Goal: Task Accomplishment & Management: Use online tool/utility

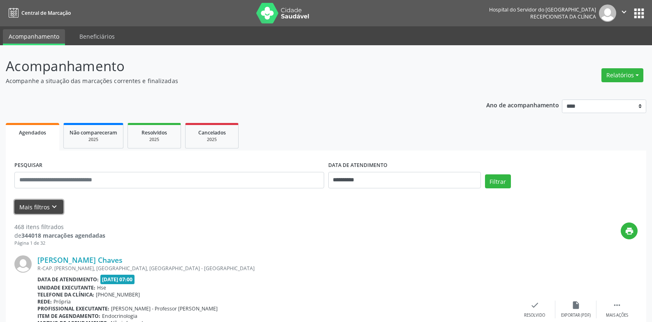
click at [53, 205] on icon "keyboard_arrow_down" at bounding box center [54, 206] width 9 height 9
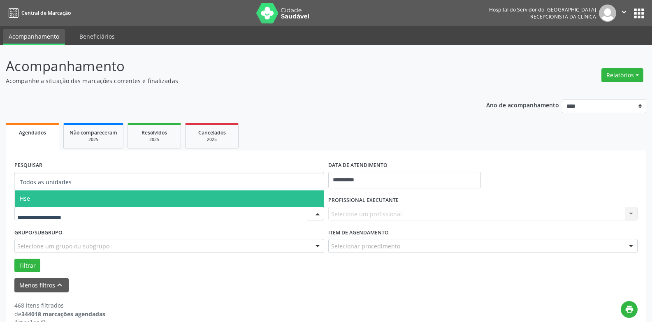
click at [67, 198] on span "Hse" at bounding box center [169, 198] width 309 height 16
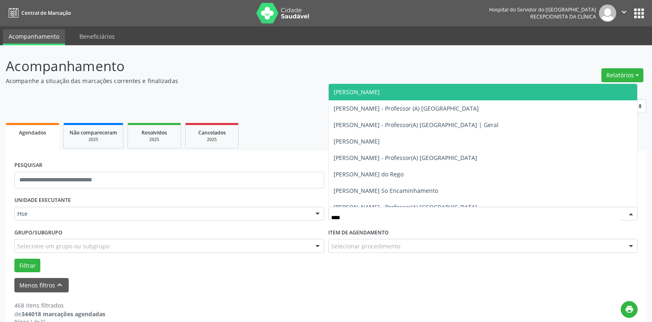
type input "*****"
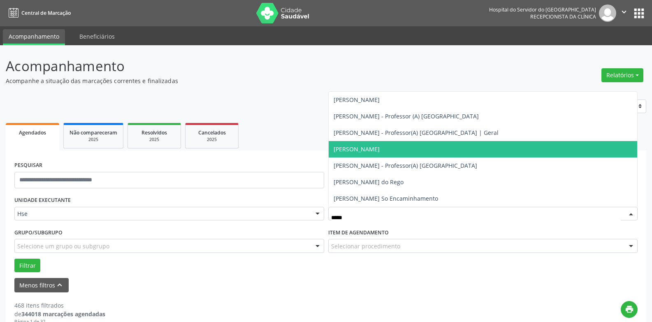
click at [379, 150] on span "[PERSON_NAME]" at bounding box center [356, 149] width 46 height 8
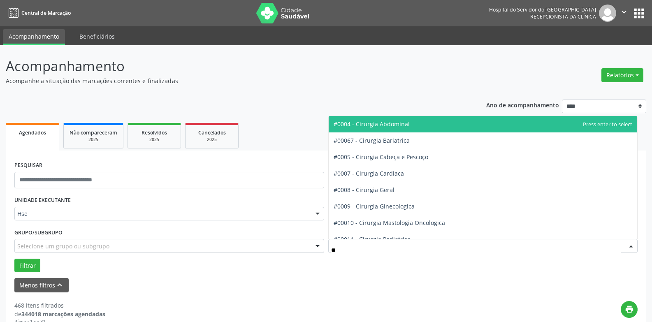
type input "***"
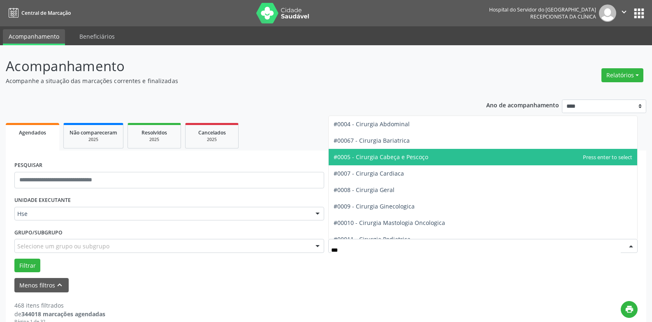
click at [394, 156] on span "#0005 - Cirurgia Cabeça e Pescoço" at bounding box center [380, 157] width 95 height 8
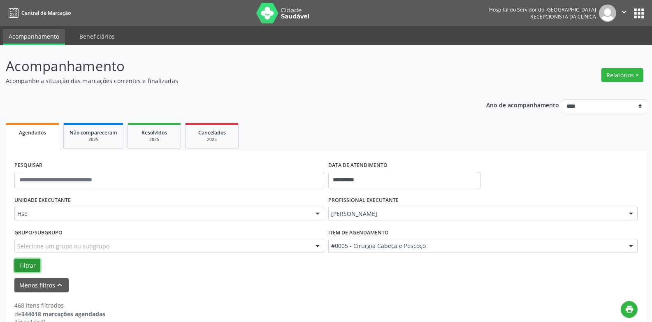
click at [23, 263] on button "Filtrar" at bounding box center [27, 266] width 26 height 14
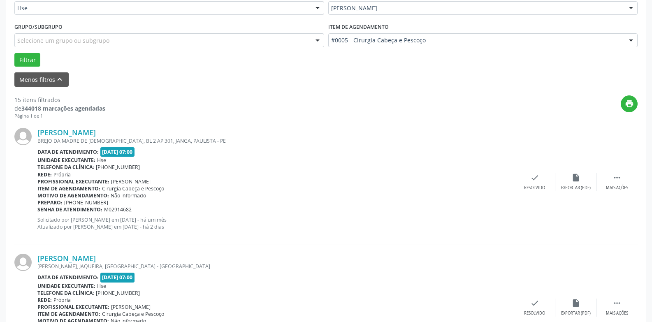
scroll to position [288, 0]
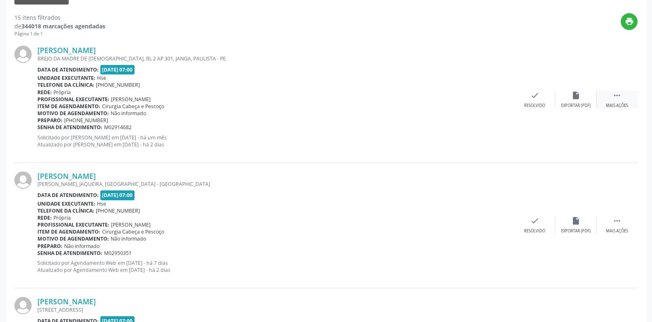
click at [623, 99] on div " Mais ações" at bounding box center [616, 100] width 41 height 18
click at [580, 95] on icon "alarm_off" at bounding box center [575, 95] width 9 height 9
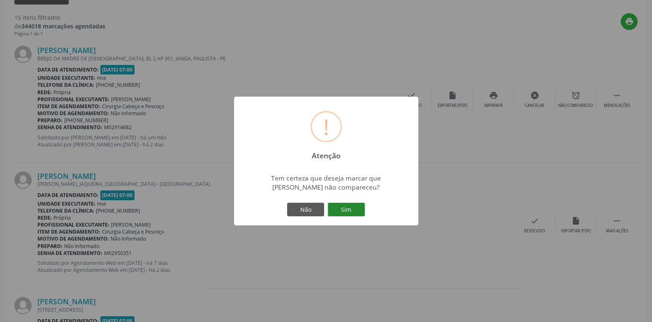
click at [360, 205] on button "Sim" at bounding box center [346, 210] width 37 height 14
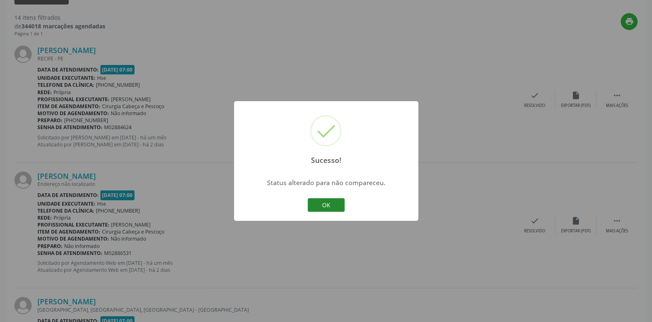
click at [339, 203] on button "OK" at bounding box center [326, 205] width 37 height 14
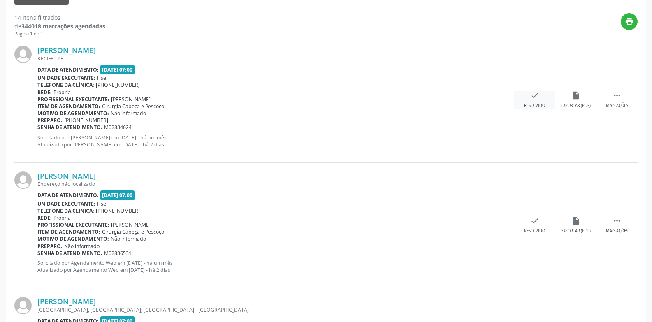
click at [532, 97] on icon "check" at bounding box center [534, 95] width 9 height 9
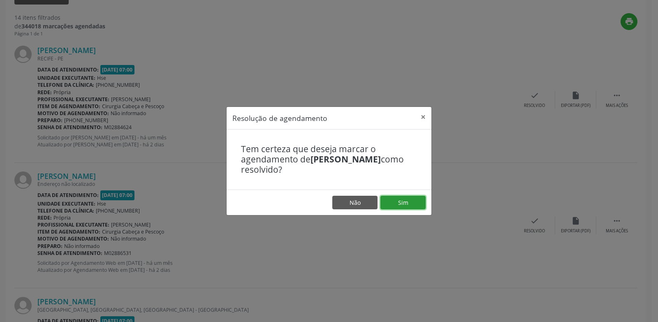
click at [402, 204] on button "Sim" at bounding box center [402, 203] width 45 height 14
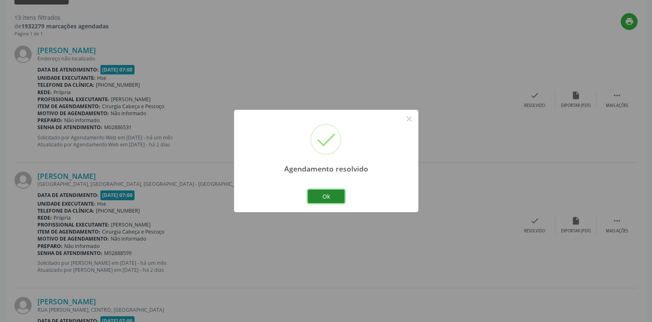
click at [332, 195] on button "Ok" at bounding box center [326, 197] width 37 height 14
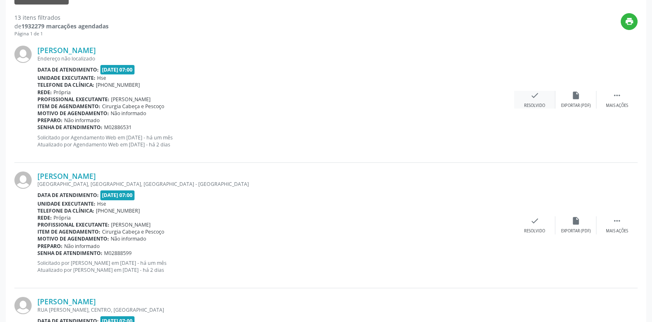
click at [537, 95] on icon "check" at bounding box center [534, 95] width 9 height 9
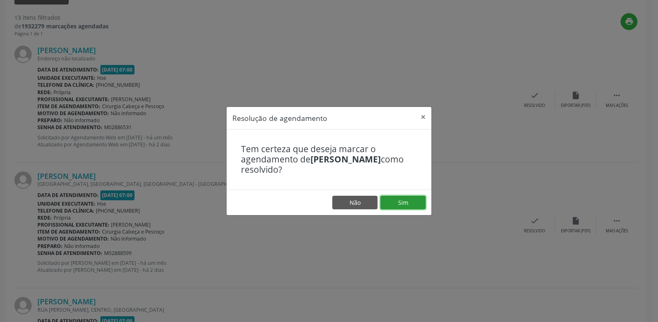
click at [394, 198] on button "Sim" at bounding box center [402, 203] width 45 height 14
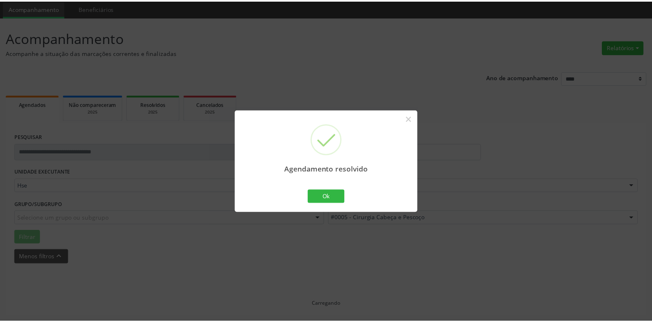
scroll to position [28, 0]
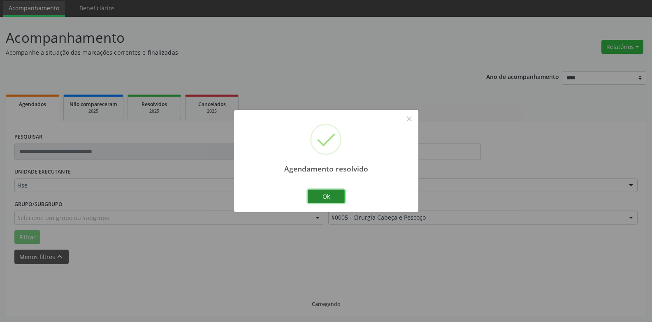
click at [322, 200] on button "Ok" at bounding box center [326, 197] width 37 height 14
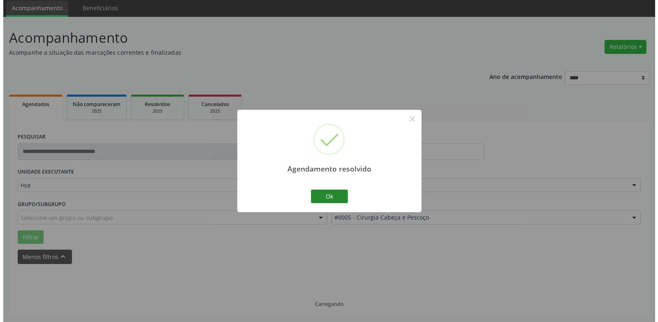
scroll to position [288, 0]
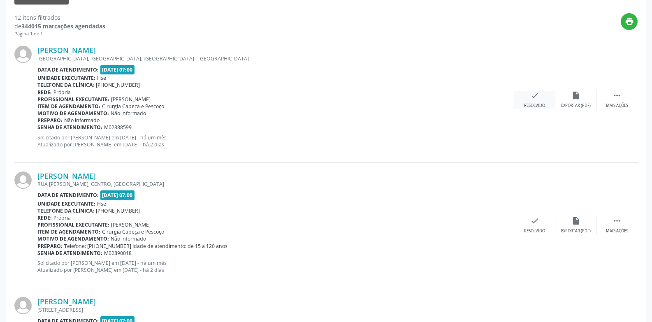
click at [531, 95] on icon "check" at bounding box center [534, 95] width 9 height 9
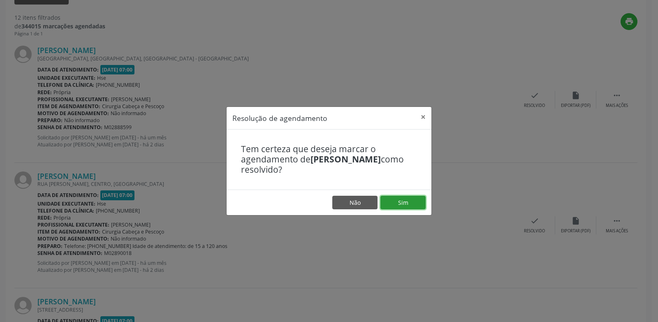
click at [404, 202] on button "Sim" at bounding box center [402, 203] width 45 height 14
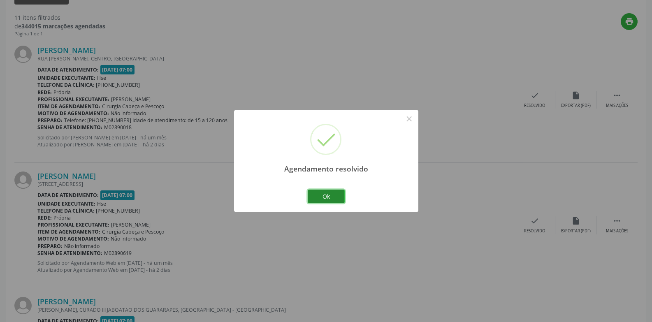
click at [332, 201] on button "Ok" at bounding box center [326, 197] width 37 height 14
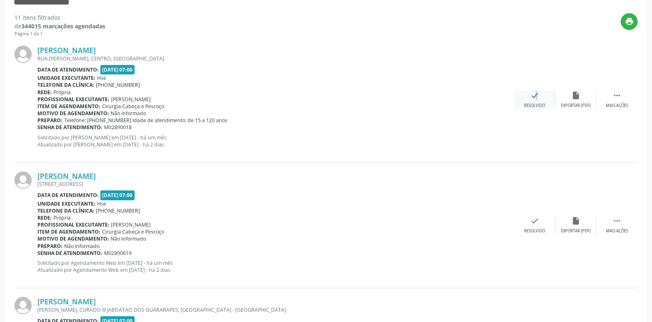
click at [531, 99] on icon "check" at bounding box center [534, 95] width 9 height 9
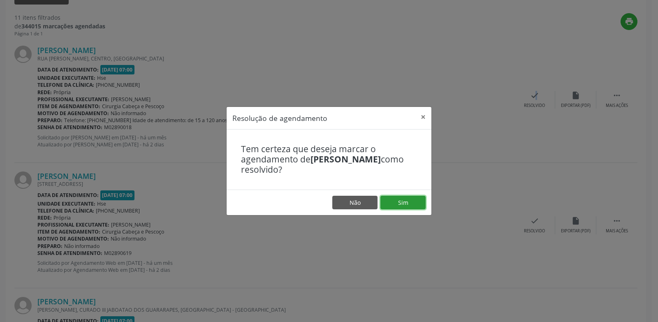
click at [418, 202] on button "Sim" at bounding box center [402, 203] width 45 height 14
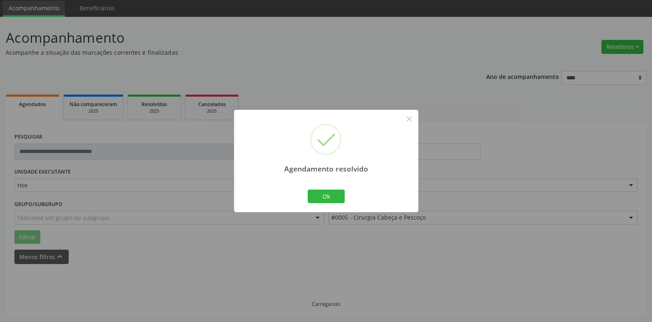
scroll to position [37, 0]
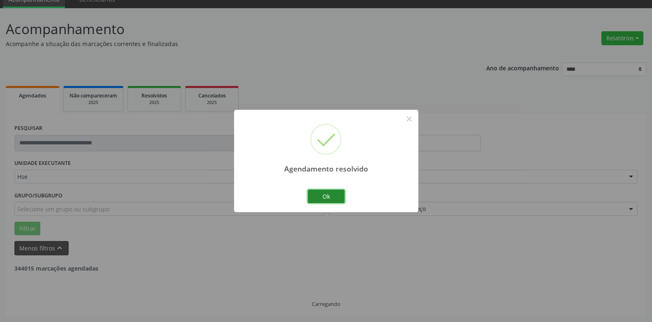
click at [332, 196] on button "Ok" at bounding box center [326, 197] width 37 height 14
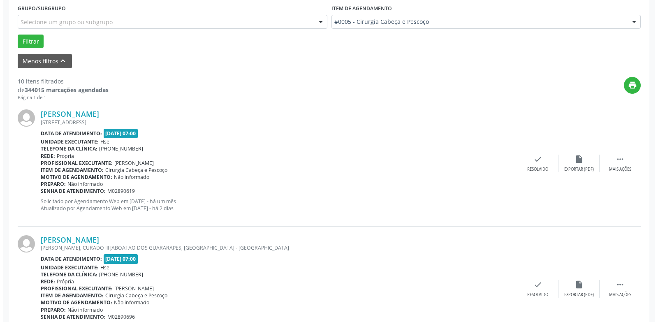
scroll to position [243, 0]
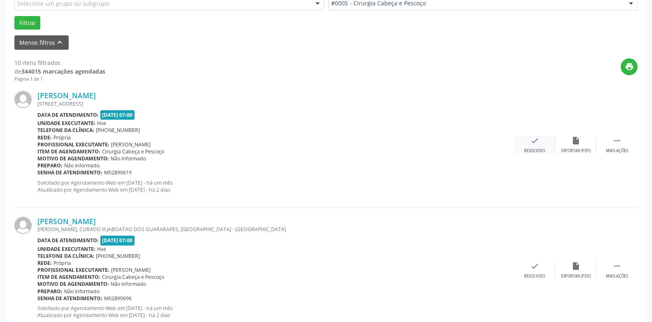
click at [540, 148] on div "check Resolvido" at bounding box center [534, 145] width 41 height 18
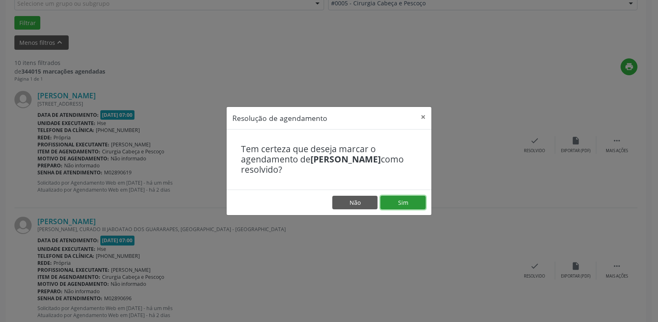
click at [418, 198] on button "Sim" at bounding box center [402, 203] width 45 height 14
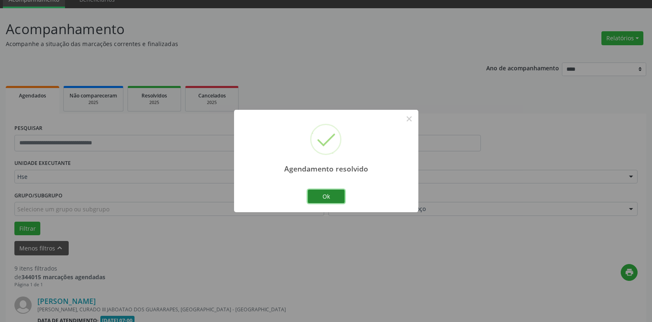
click at [314, 196] on button "Ok" at bounding box center [326, 197] width 37 height 14
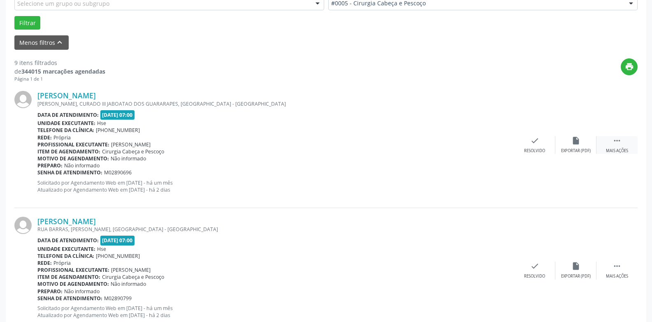
click at [612, 136] on div " Mais ações" at bounding box center [616, 145] width 41 height 18
click at [583, 143] on div "alarm_off Não compareceu" at bounding box center [575, 145] width 41 height 18
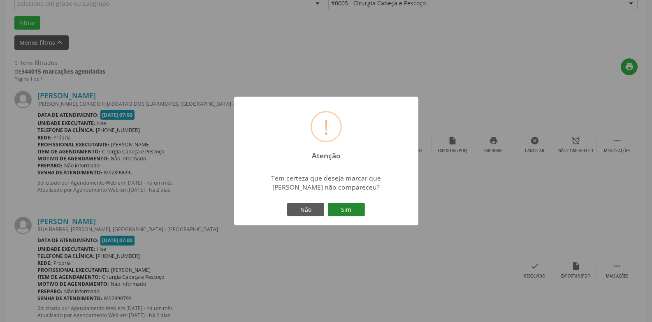
click at [343, 204] on button "Sim" at bounding box center [346, 210] width 37 height 14
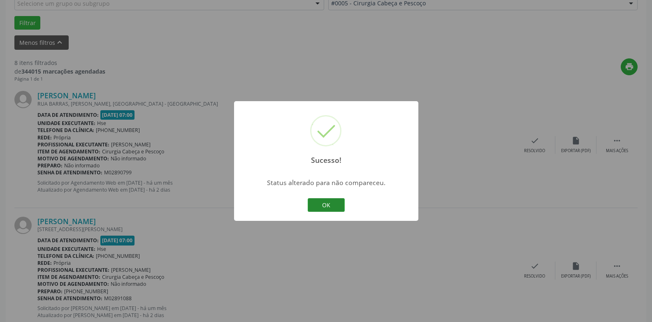
click at [343, 204] on button "OK" at bounding box center [326, 205] width 37 height 14
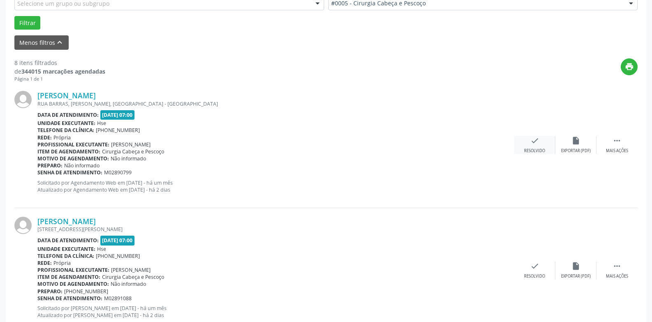
click at [533, 149] on div "Resolvido" at bounding box center [534, 151] width 21 height 6
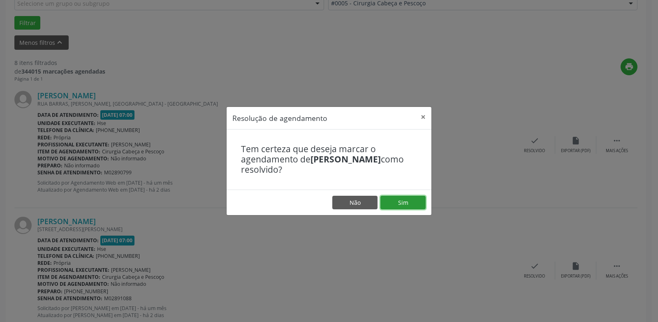
click at [418, 199] on button "Sim" at bounding box center [402, 203] width 45 height 14
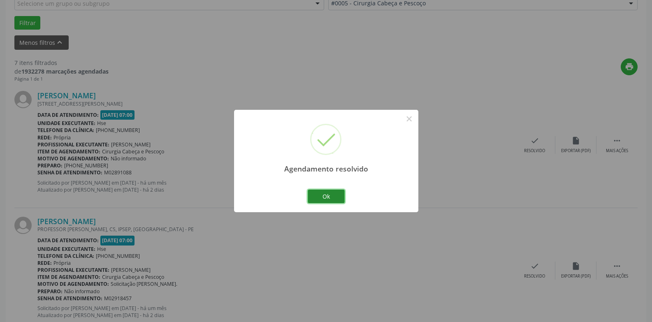
click at [311, 199] on button "Ok" at bounding box center [326, 197] width 37 height 14
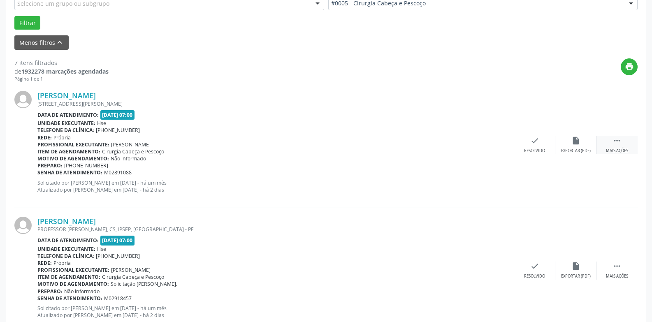
click at [616, 148] on div " Mais ações" at bounding box center [616, 145] width 41 height 18
click at [582, 147] on div "alarm_off Não compareceu" at bounding box center [575, 145] width 41 height 18
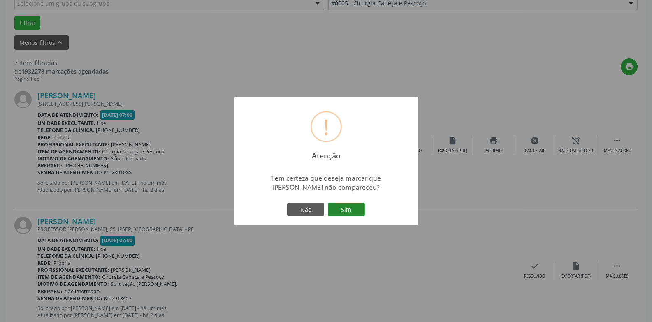
click at [349, 208] on button "Sim" at bounding box center [346, 210] width 37 height 14
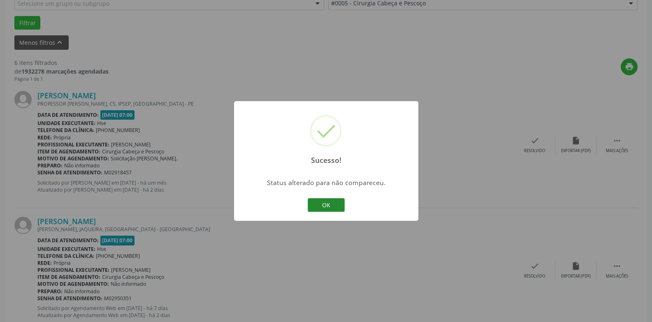
click at [338, 206] on button "OK" at bounding box center [326, 205] width 37 height 14
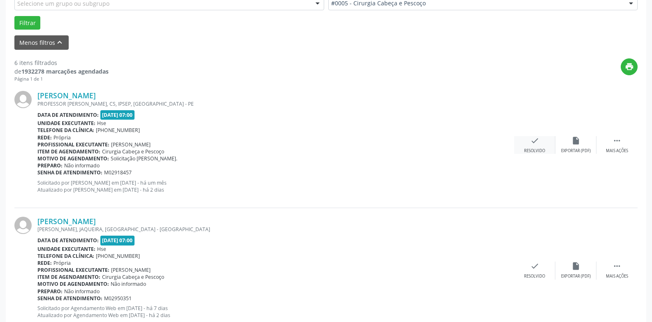
click at [534, 140] on icon "check" at bounding box center [534, 140] width 9 height 9
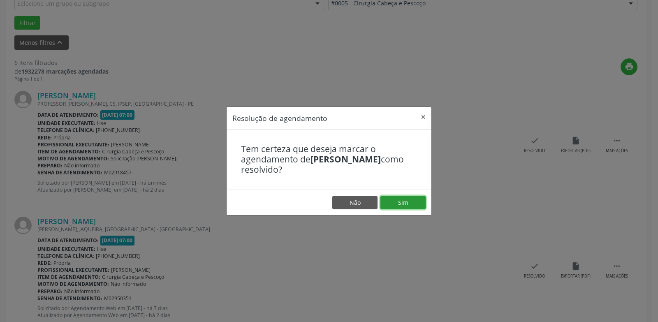
click at [416, 201] on button "Sim" at bounding box center [402, 203] width 45 height 14
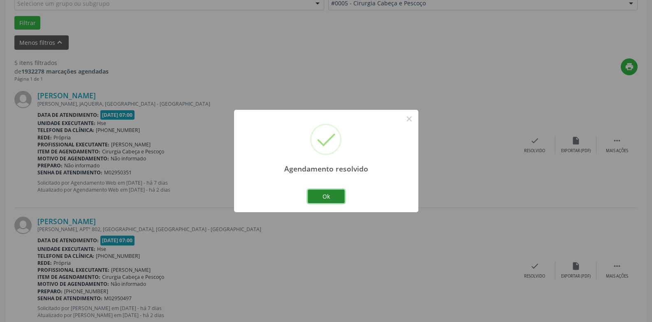
click at [332, 201] on button "Ok" at bounding box center [326, 197] width 37 height 14
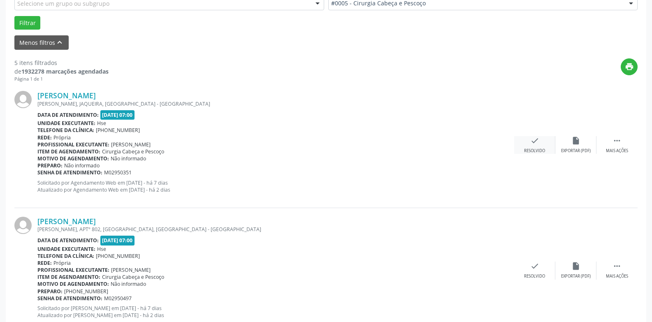
click at [541, 136] on div "check Resolvido" at bounding box center [534, 145] width 41 height 18
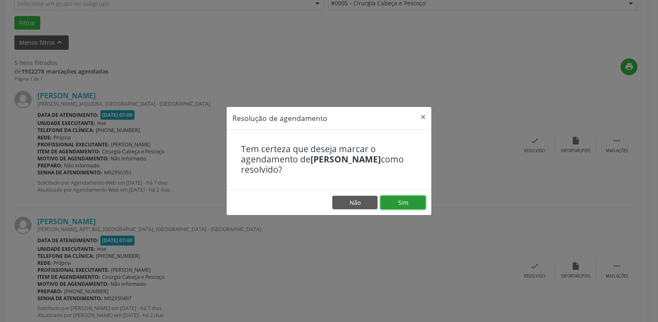
click at [416, 201] on button "Sim" at bounding box center [402, 203] width 45 height 14
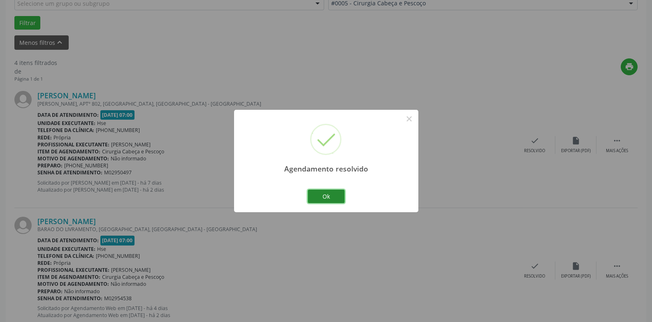
click at [333, 194] on button "Ok" at bounding box center [326, 197] width 37 height 14
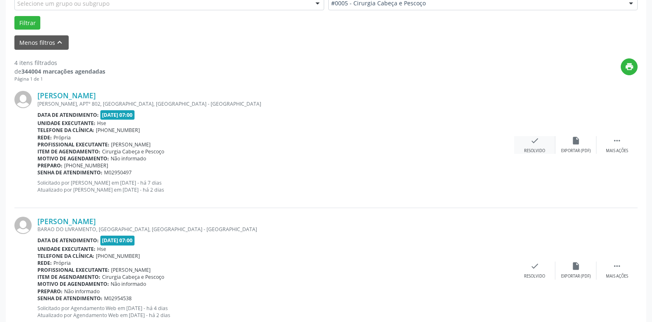
click at [543, 147] on div "check Resolvido" at bounding box center [534, 145] width 41 height 18
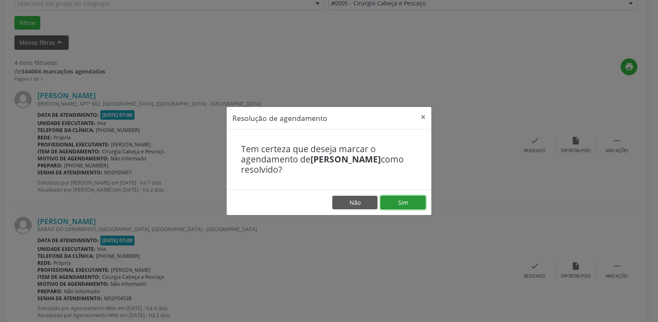
click at [423, 200] on button "Sim" at bounding box center [402, 203] width 45 height 14
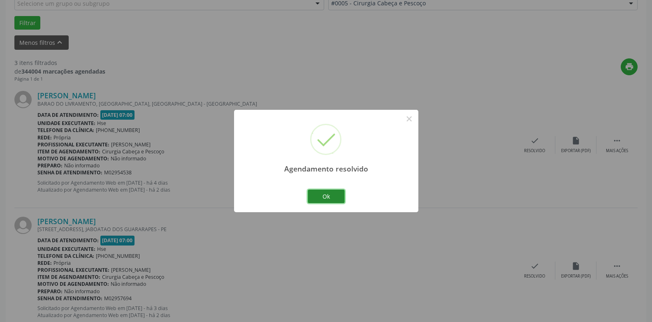
click at [334, 197] on button "Ok" at bounding box center [326, 197] width 37 height 14
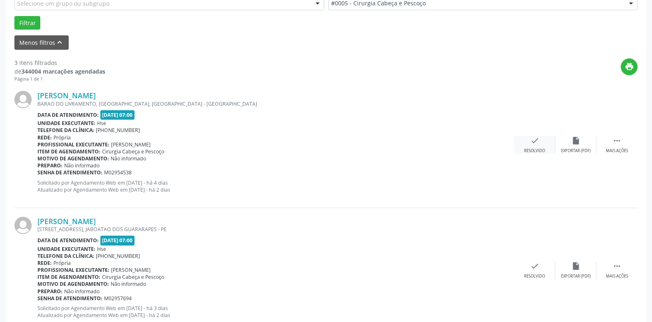
click at [537, 145] on icon "check" at bounding box center [534, 140] width 9 height 9
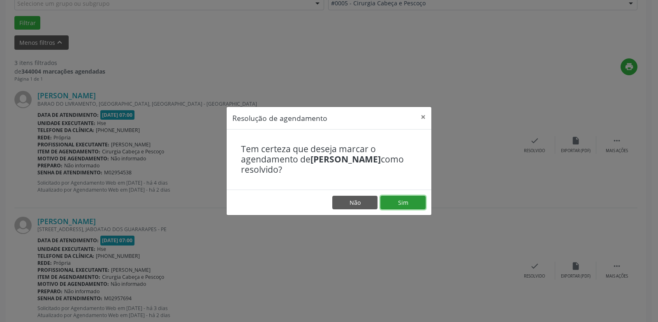
click at [402, 205] on button "Sim" at bounding box center [402, 203] width 45 height 14
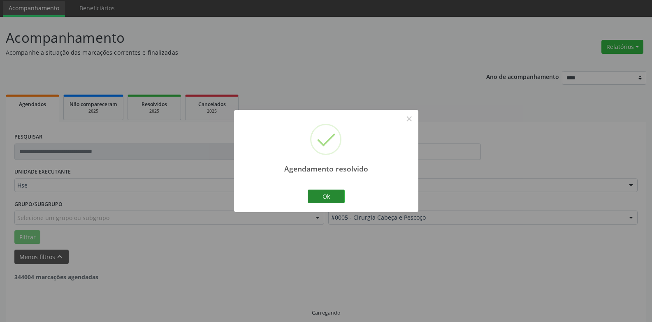
scroll to position [37, 0]
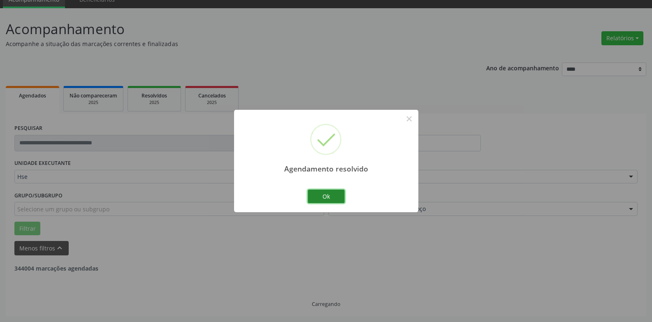
click at [340, 192] on button "Ok" at bounding box center [326, 197] width 37 height 14
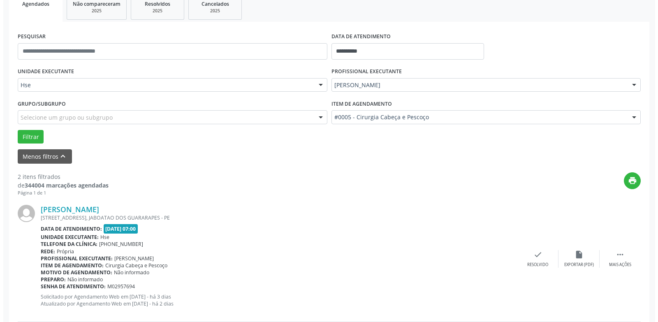
scroll to position [268, 0]
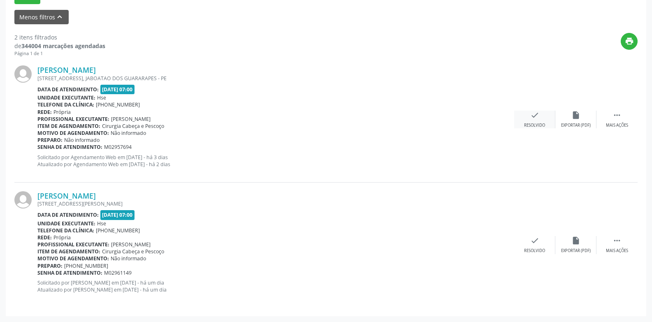
click at [537, 120] on div "check Resolvido" at bounding box center [534, 120] width 41 height 18
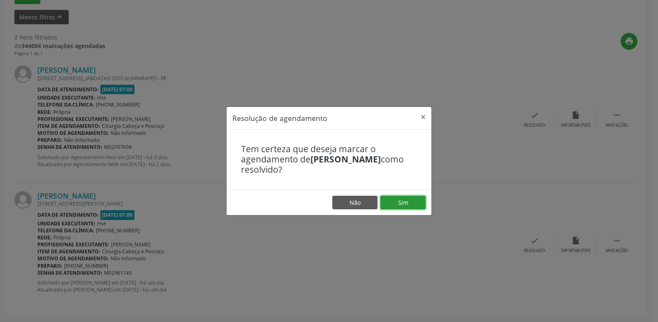
click at [396, 206] on button "Sim" at bounding box center [402, 203] width 45 height 14
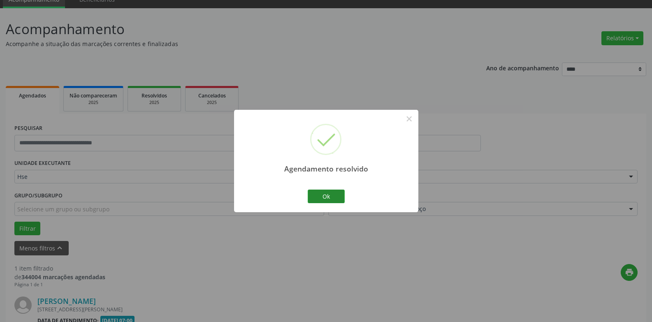
scroll to position [143, 0]
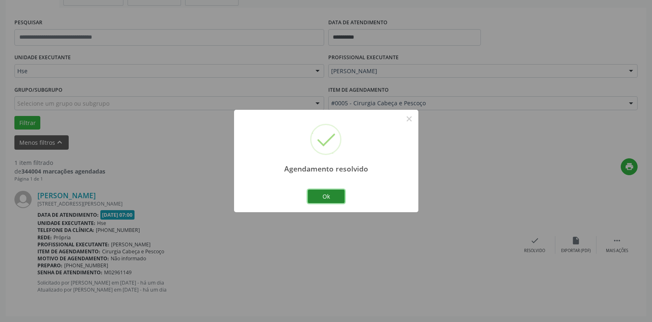
click at [322, 191] on button "Ok" at bounding box center [326, 197] width 37 height 14
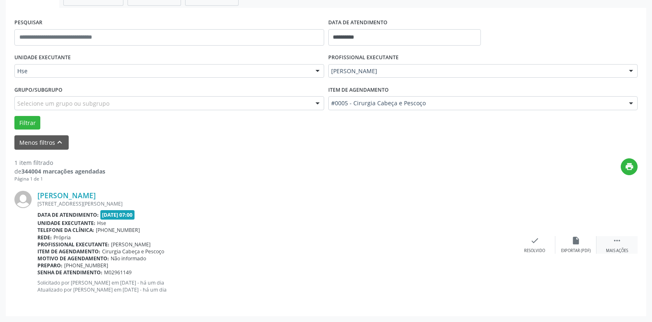
click at [611, 244] on div " Mais ações" at bounding box center [616, 245] width 41 height 18
click at [583, 247] on div "alarm_off Não compareceu" at bounding box center [575, 245] width 41 height 18
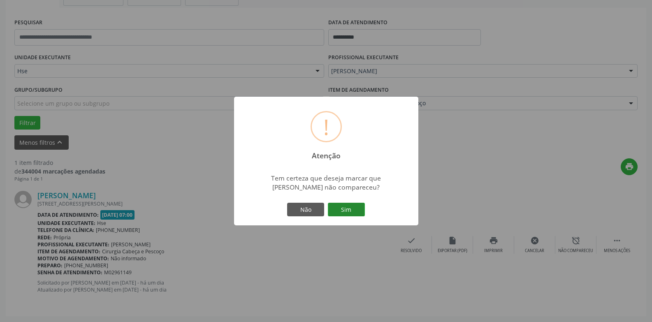
click at [353, 206] on button "Sim" at bounding box center [346, 210] width 37 height 14
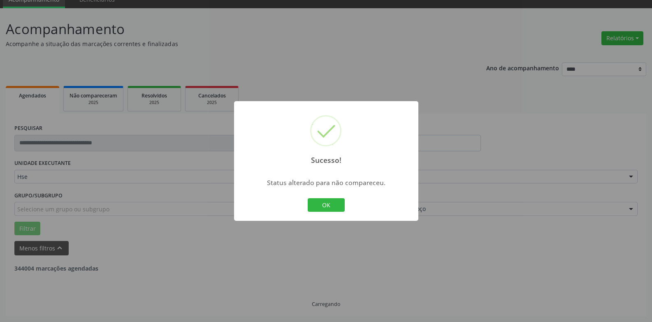
scroll to position [11, 0]
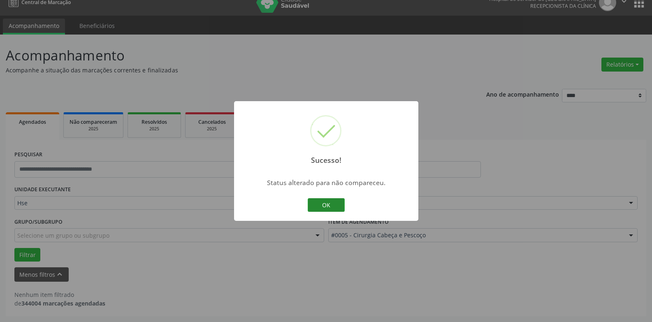
click at [339, 202] on button "OK" at bounding box center [326, 205] width 37 height 14
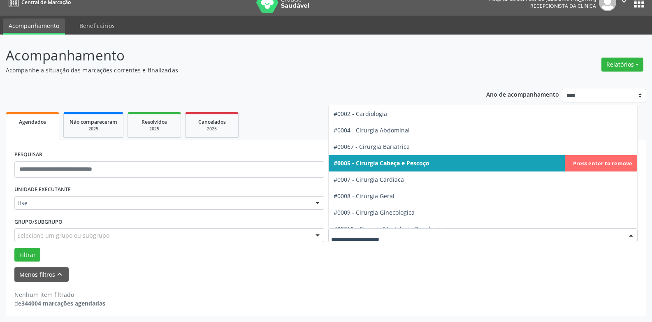
scroll to position [82, 0]
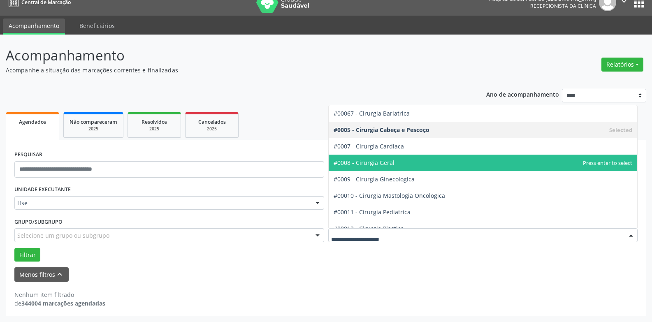
click at [396, 163] on span "#0008 - Cirurgia Geral" at bounding box center [482, 163] width 309 height 16
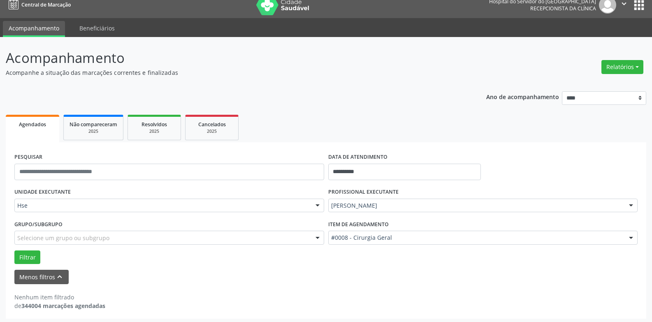
scroll to position [11, 0]
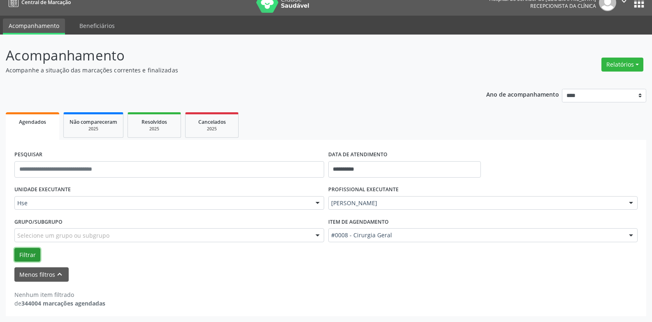
click at [23, 258] on button "Filtrar" at bounding box center [27, 255] width 26 height 14
click at [23, 251] on button "Filtrar" at bounding box center [27, 255] width 26 height 14
click at [625, 64] on button "Relatórios" at bounding box center [622, 65] width 42 height 14
click at [594, 78] on link "Agendamentos" at bounding box center [599, 82] width 88 height 12
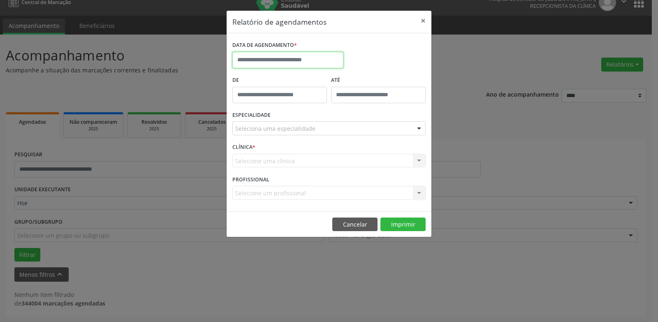
click at [286, 58] on input "text" at bounding box center [287, 60] width 111 height 16
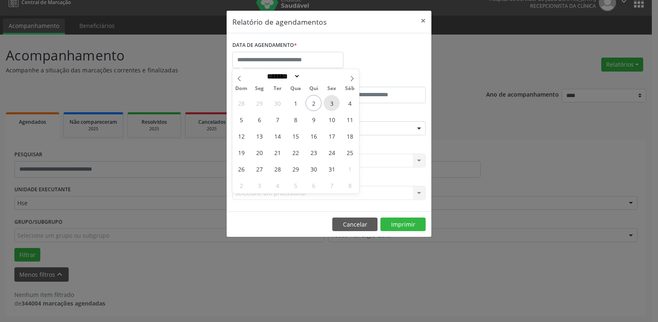
click at [331, 107] on span "3" at bounding box center [332, 103] width 16 height 16
type input "**********"
click at [331, 107] on span "3" at bounding box center [332, 103] width 16 height 16
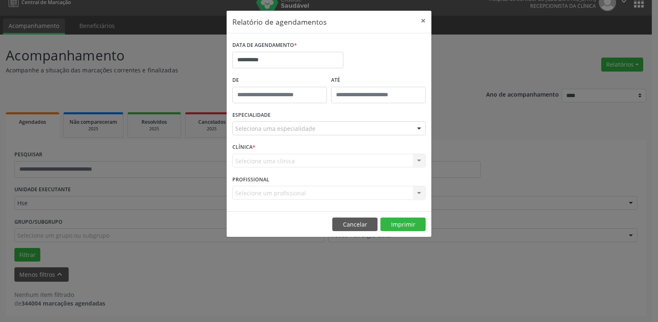
click at [323, 130] on div "Seleciona uma especialidade" at bounding box center [328, 128] width 193 height 14
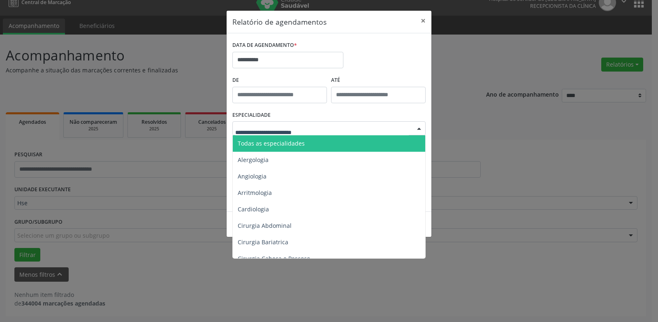
click at [322, 141] on span "Todas as especialidades" at bounding box center [330, 143] width 194 height 16
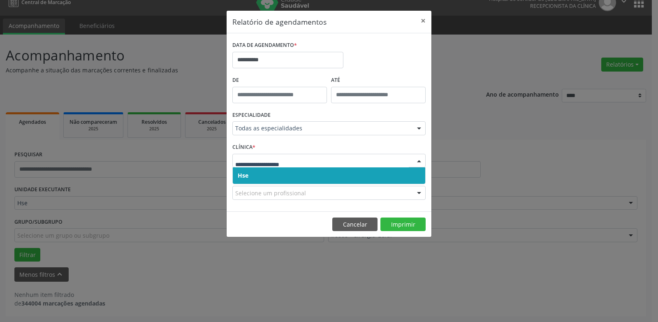
click at [323, 170] on span "Hse" at bounding box center [329, 175] width 192 height 16
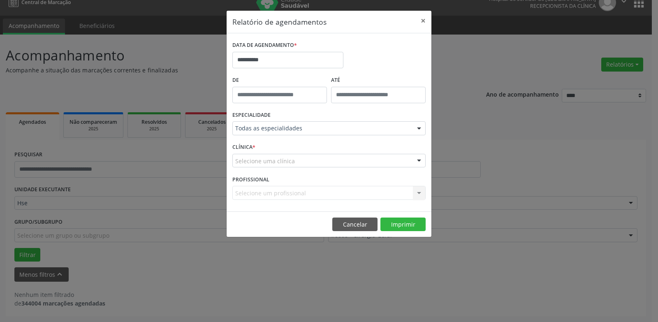
click at [323, 158] on div "Selecione uma clínica" at bounding box center [328, 161] width 193 height 14
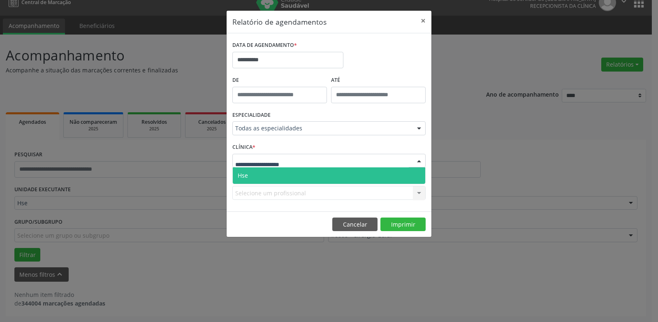
click at [326, 172] on span "Hse" at bounding box center [329, 175] width 192 height 16
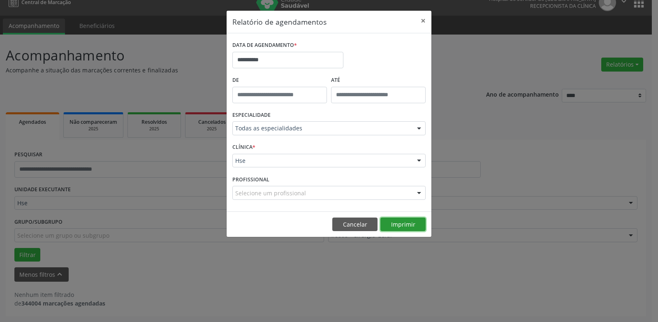
click at [398, 219] on button "Imprimir" at bounding box center [402, 224] width 45 height 14
